Goal: Find specific page/section: Find specific page/section

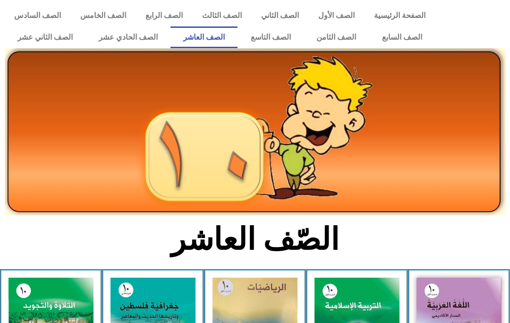
click at [130, 33] on link "الصف الحادي عشر" at bounding box center [127, 37] width 85 height 22
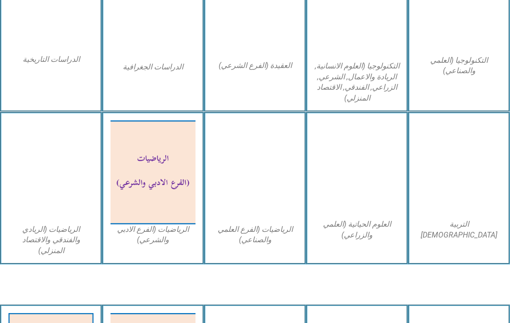
scroll to position [480, 0]
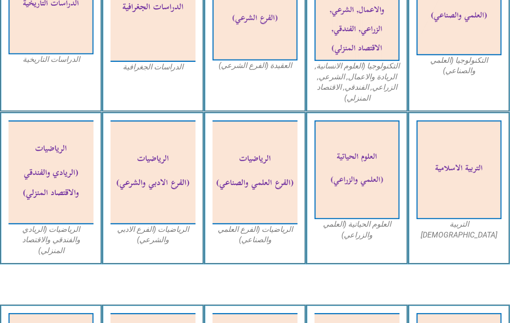
click at [243, 166] on img at bounding box center [254, 172] width 85 height 104
click at [267, 183] on img at bounding box center [254, 172] width 85 height 104
click at [266, 211] on img at bounding box center [254, 172] width 85 height 104
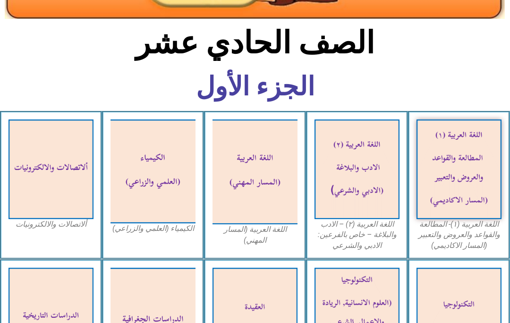
scroll to position [154, 0]
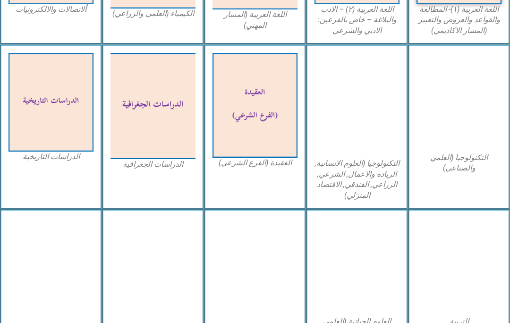
scroll to position [382, 0]
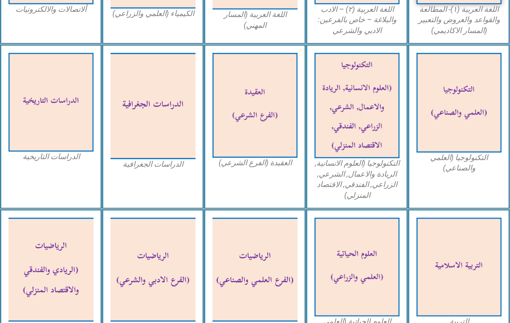
click at [254, 289] on img at bounding box center [254, 270] width 85 height 104
click at [251, 317] on img at bounding box center [254, 270] width 85 height 104
click at [264, 285] on img at bounding box center [254, 270] width 85 height 104
click at [265, 284] on img at bounding box center [254, 270] width 85 height 104
click at [265, 293] on img at bounding box center [254, 270] width 85 height 104
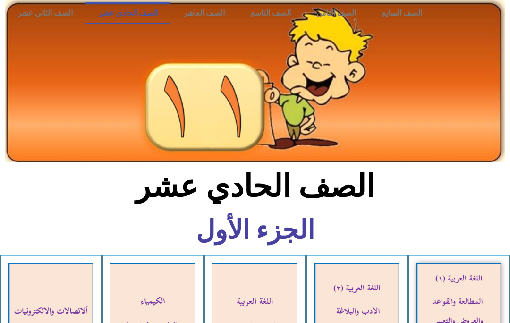
scroll to position [0, 0]
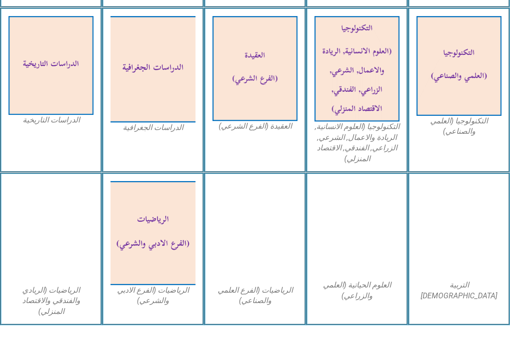
scroll to position [419, 0]
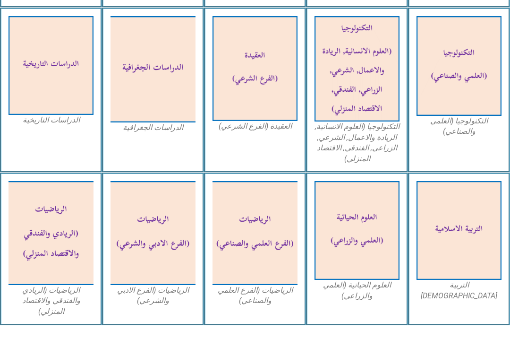
click at [274, 256] on img at bounding box center [254, 233] width 85 height 104
click at [271, 296] on figcaption "الرياضيات (الفرع العلمي والصناعي)" at bounding box center [254, 295] width 85 height 21
click at [268, 288] on figcaption "الرياضيات (الفرع العلمي والصناعي)" at bounding box center [254, 295] width 85 height 21
click at [267, 282] on img at bounding box center [254, 233] width 85 height 104
click at [277, 279] on img at bounding box center [254, 233] width 85 height 104
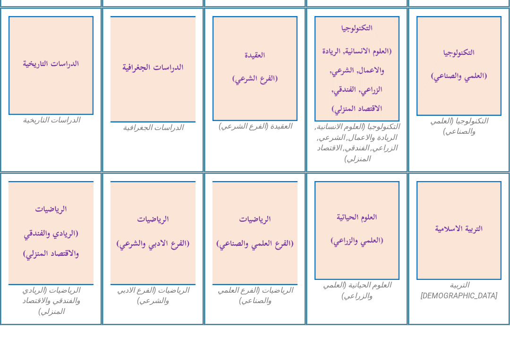
click at [282, 263] on img at bounding box center [254, 233] width 85 height 104
click at [265, 236] on img at bounding box center [254, 233] width 85 height 104
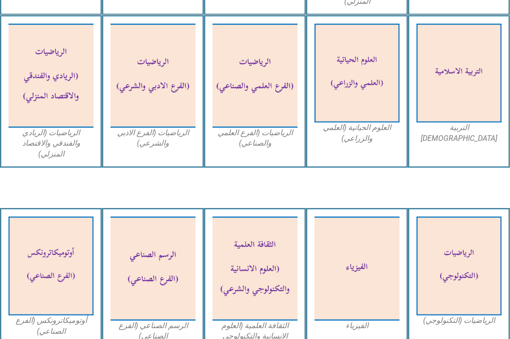
scroll to position [577, 0]
click at [274, 77] on img at bounding box center [254, 75] width 85 height 104
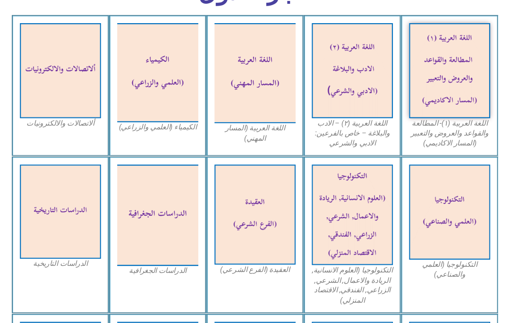
scroll to position [271, 0]
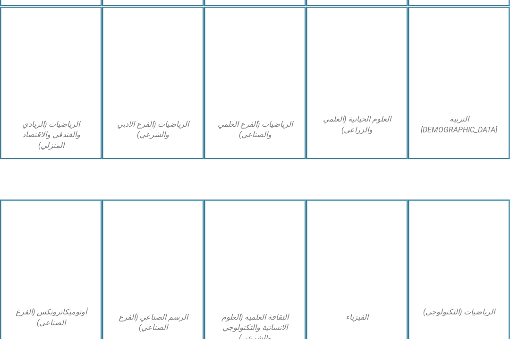
scroll to position [588, 0]
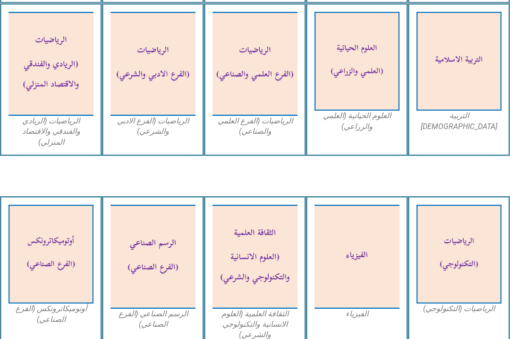
click at [262, 84] on img at bounding box center [254, 64] width 85 height 104
click at [272, 130] on figcaption "الرياضيات (الفرع العلمي والصناعي)" at bounding box center [254, 126] width 85 height 21
click at [279, 127] on figcaption "الرياضيات (الفرع العلمي والصناعي)" at bounding box center [254, 126] width 85 height 21
click at [277, 113] on img at bounding box center [254, 64] width 85 height 104
click at [284, 102] on img at bounding box center [254, 64] width 85 height 104
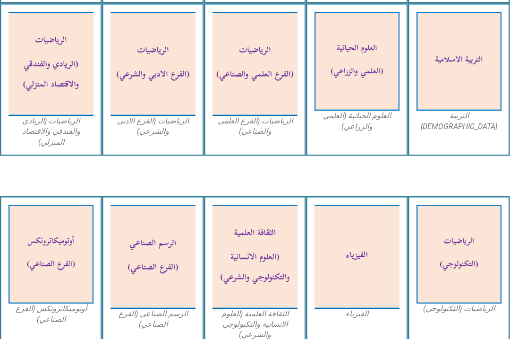
click at [273, 100] on img at bounding box center [254, 64] width 85 height 104
click at [275, 102] on img at bounding box center [254, 64] width 85 height 104
click at [270, 93] on img at bounding box center [254, 64] width 85 height 104
click at [265, 94] on img at bounding box center [254, 64] width 85 height 104
click at [265, 91] on img at bounding box center [254, 64] width 85 height 104
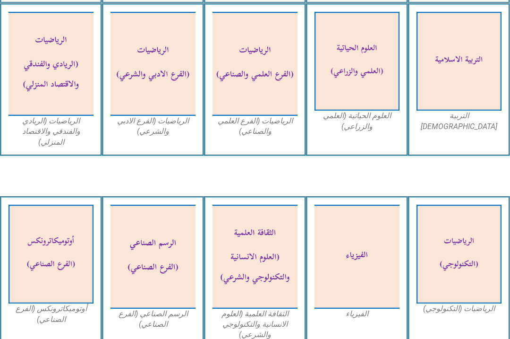
click at [260, 114] on img at bounding box center [254, 64] width 85 height 104
click at [279, 104] on img at bounding box center [254, 64] width 85 height 104
click at [274, 111] on img at bounding box center [254, 64] width 85 height 104
click at [282, 116] on img at bounding box center [254, 64] width 85 height 104
click at [267, 124] on figcaption "الرياضيات (الفرع العلمي والصناعي)" at bounding box center [254, 126] width 85 height 21
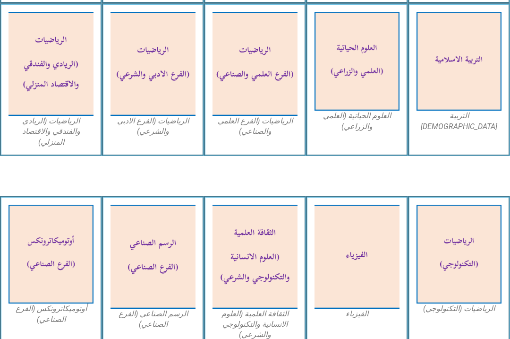
click at [272, 119] on figcaption "الرياضيات (الفرع العلمي والصناعي)" at bounding box center [254, 126] width 85 height 21
click at [273, 121] on figcaption "الرياضيات (الفرع العلمي والصناعي)" at bounding box center [254, 126] width 85 height 21
click at [276, 122] on figcaption "الرياضيات (الفرع العلمي والصناعي)" at bounding box center [254, 126] width 85 height 21
click at [262, 128] on figcaption "الرياضيات (الفرع العلمي والصناعي)" at bounding box center [254, 126] width 85 height 21
click at [267, 121] on figcaption "الرياضيات (الفرع العلمي والصناعي)" at bounding box center [254, 126] width 85 height 21
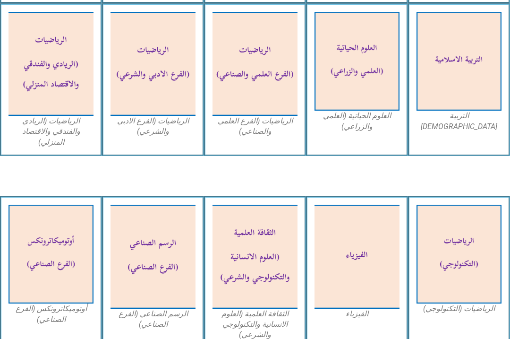
click at [277, 113] on img at bounding box center [254, 64] width 85 height 104
click at [277, 115] on img at bounding box center [254, 64] width 85 height 104
click at [280, 115] on img at bounding box center [254, 64] width 85 height 104
click at [282, 120] on figcaption "الرياضيات (الفرع العلمي والصناعي)" at bounding box center [254, 126] width 85 height 21
click at [271, 114] on img at bounding box center [254, 64] width 85 height 104
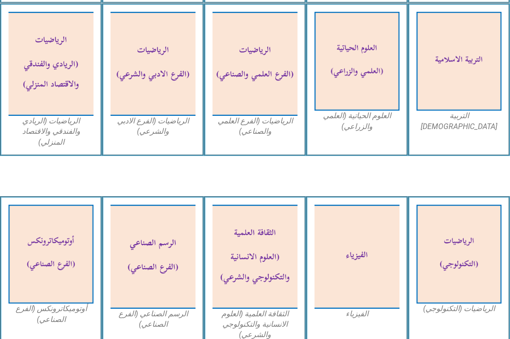
click at [282, 113] on img at bounding box center [254, 64] width 85 height 104
click at [297, 110] on img at bounding box center [254, 64] width 85 height 104
click at [289, 112] on img at bounding box center [254, 64] width 85 height 104
click at [292, 112] on img at bounding box center [254, 64] width 85 height 104
click at [299, 127] on div "الرياضيات (الفرع العلمي والصناعي)" at bounding box center [255, 79] width 102 height 152
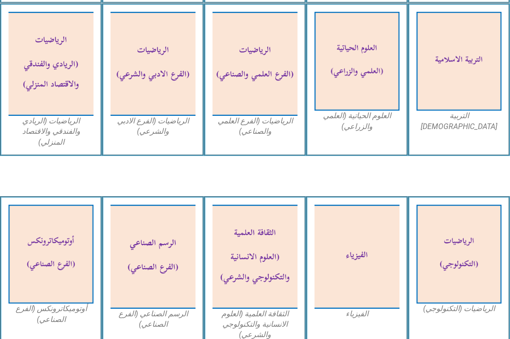
click at [282, 121] on figcaption "الرياضيات (الفرع العلمي والصناعي)" at bounding box center [254, 126] width 85 height 21
click at [291, 121] on figcaption "الرياضيات (الفرع العلمي والصناعي)" at bounding box center [254, 126] width 85 height 21
click at [273, 113] on img at bounding box center [254, 64] width 85 height 104
click at [283, 107] on img at bounding box center [254, 64] width 85 height 104
click at [277, 135] on figcaption "الرياضيات (الفرع العلمي والصناعي)" at bounding box center [254, 126] width 85 height 21
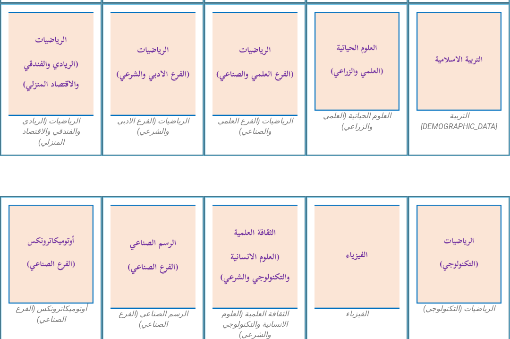
click at [276, 126] on figcaption "الرياضيات (الفرع العلمي والصناعي)" at bounding box center [254, 126] width 85 height 21
click at [178, 119] on figcaption "الرياضيات (الفرع الادبي والشرعي)" at bounding box center [152, 126] width 85 height 21
click at [186, 112] on img at bounding box center [152, 64] width 85 height 104
click at [377, 65] on img at bounding box center [356, 61] width 85 height 99
click at [375, 63] on img at bounding box center [356, 61] width 85 height 99
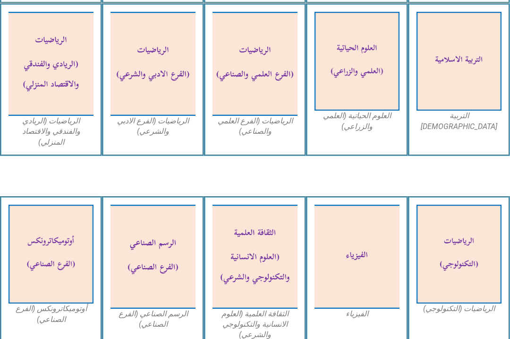
click at [364, 61] on img at bounding box center [356, 61] width 85 height 99
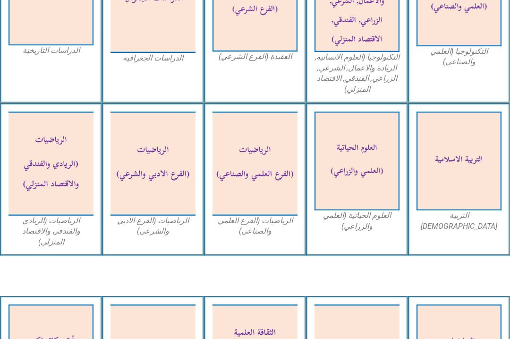
scroll to position [488, 0]
click at [365, 131] on img at bounding box center [356, 161] width 85 height 99
click at [368, 142] on img at bounding box center [356, 161] width 85 height 99
click at [364, 173] on img at bounding box center [356, 161] width 85 height 99
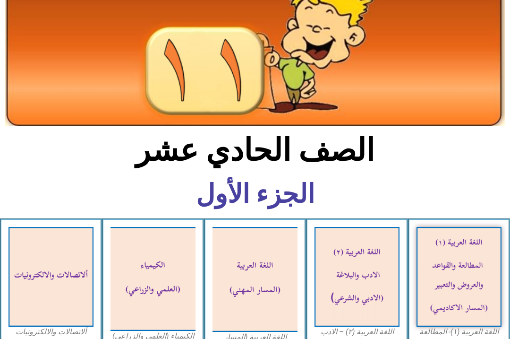
scroll to position [0, 0]
